Goal: Information Seeking & Learning: Learn about a topic

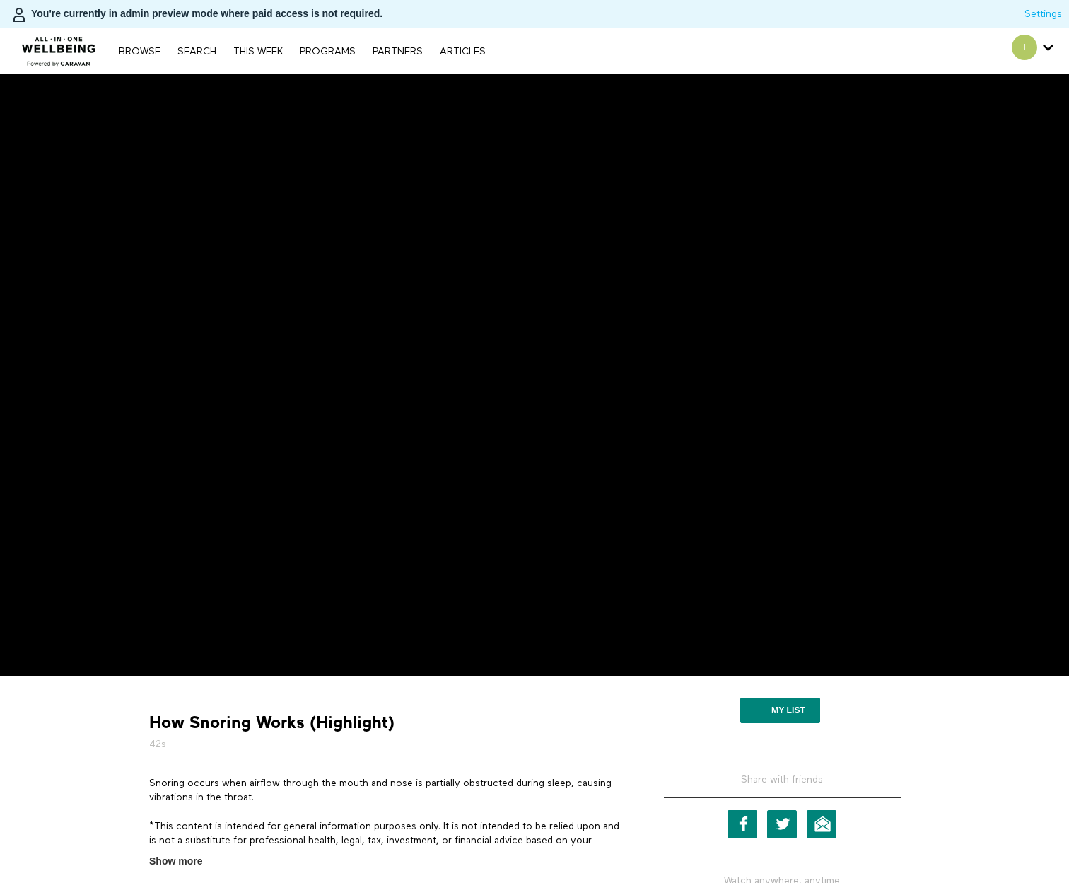
click at [581, 786] on p "Snoring occurs when airflow through the mouth and nose is partially obstructed …" at bounding box center [386, 790] width 474 height 29
